Goal: Task Accomplishment & Management: Use online tool/utility

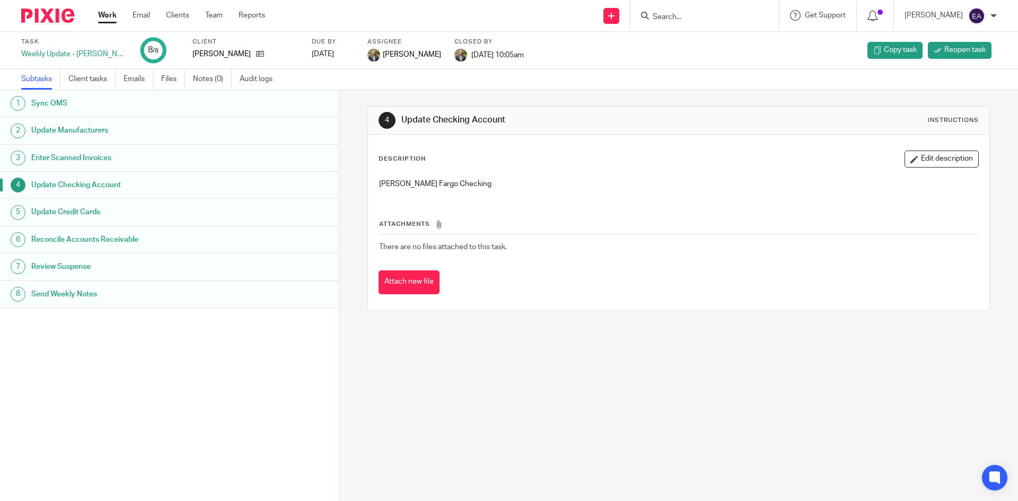
click at [86, 210] on h1 "Update Credit Cards" at bounding box center [130, 212] width 198 height 16
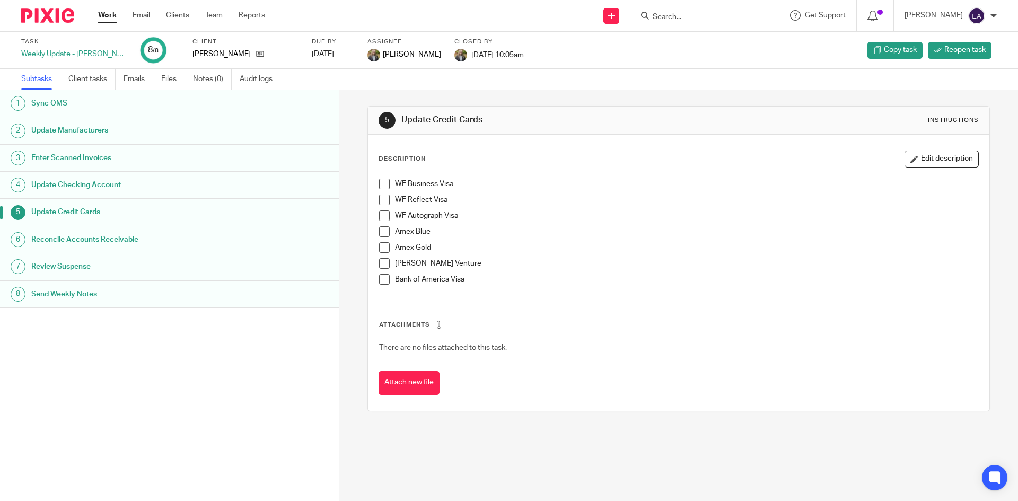
click at [382, 185] on span at bounding box center [384, 184] width 11 height 11
click at [382, 196] on span at bounding box center [384, 200] width 11 height 11
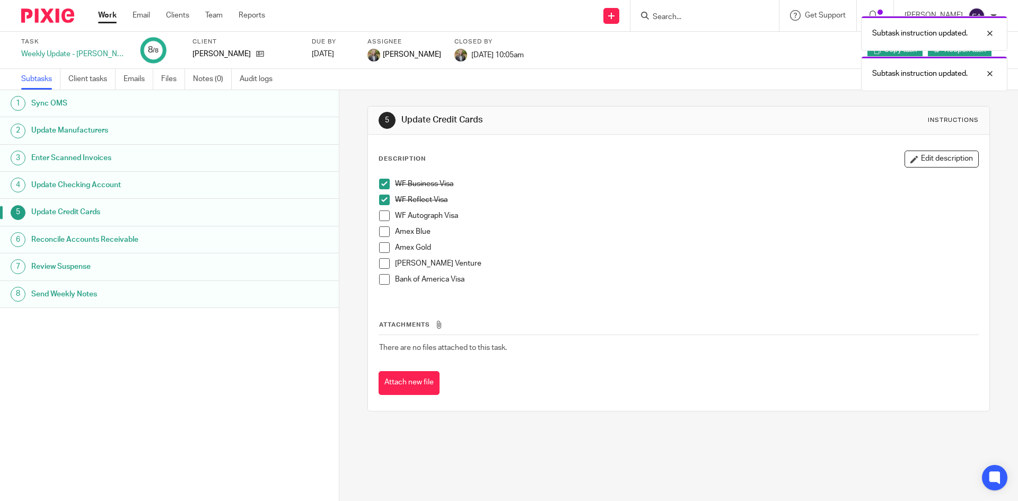
click at [380, 213] on span at bounding box center [384, 215] width 11 height 11
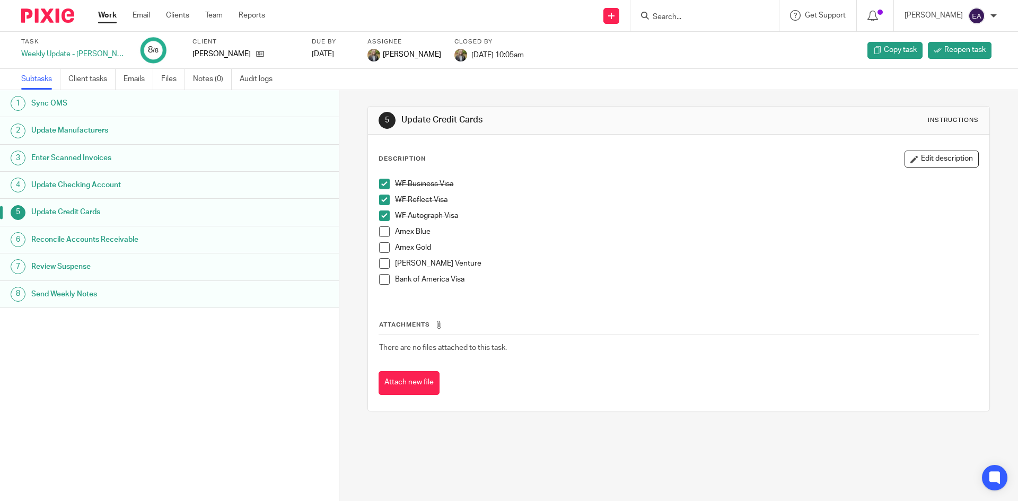
click at [379, 227] on span at bounding box center [384, 231] width 11 height 11
click at [381, 251] on span at bounding box center [384, 247] width 11 height 11
click at [84, 292] on h1 "Send Weekly Notes" at bounding box center [130, 294] width 198 height 16
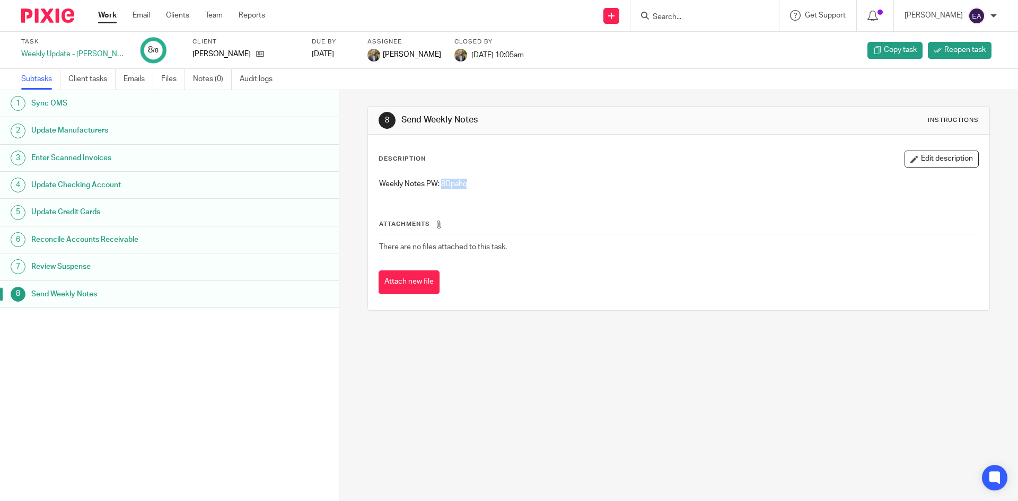
drag, startPoint x: 475, startPoint y: 186, endPoint x: 439, endPoint y: 185, distance: 35.5
click at [439, 185] on p "Weekly Notes PW: 8Dpahq" at bounding box center [678, 184] width 599 height 11
copy p "8Dpahq"
